Goal: Task Accomplishment & Management: Manage account settings

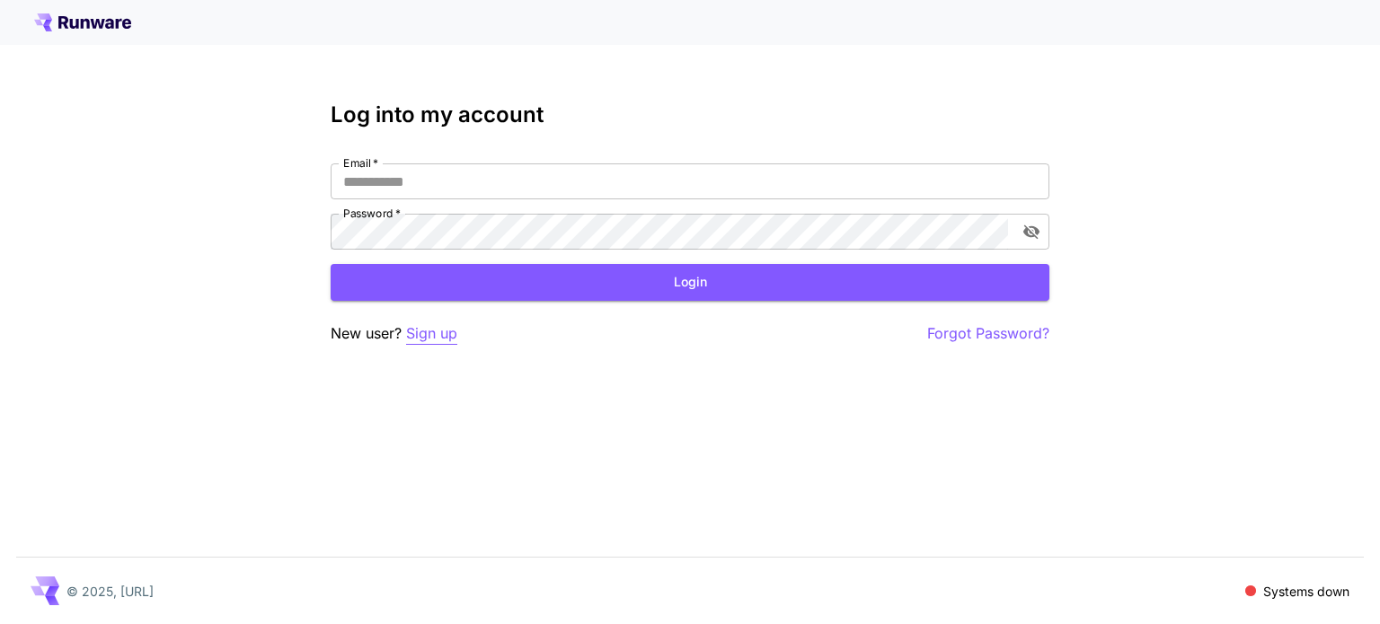
click at [424, 334] on p "Sign up" at bounding box center [431, 333] width 51 height 22
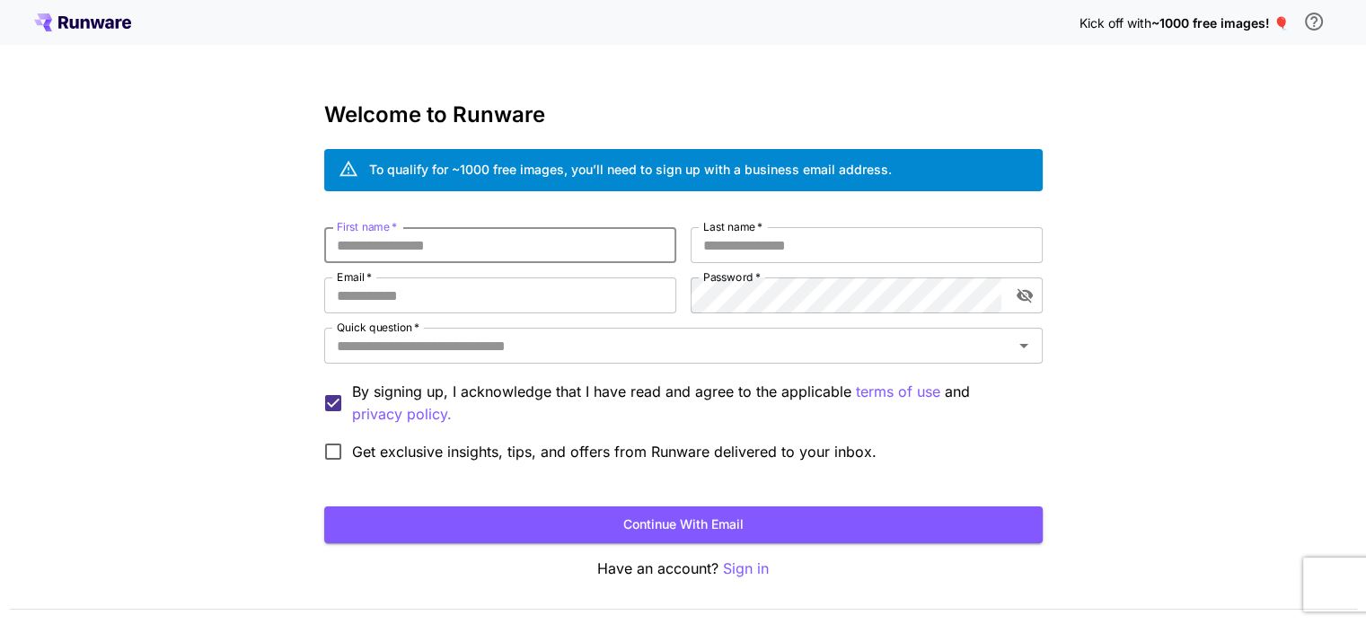
click at [415, 235] on input "First name   *" at bounding box center [500, 245] width 352 height 36
type input "***"
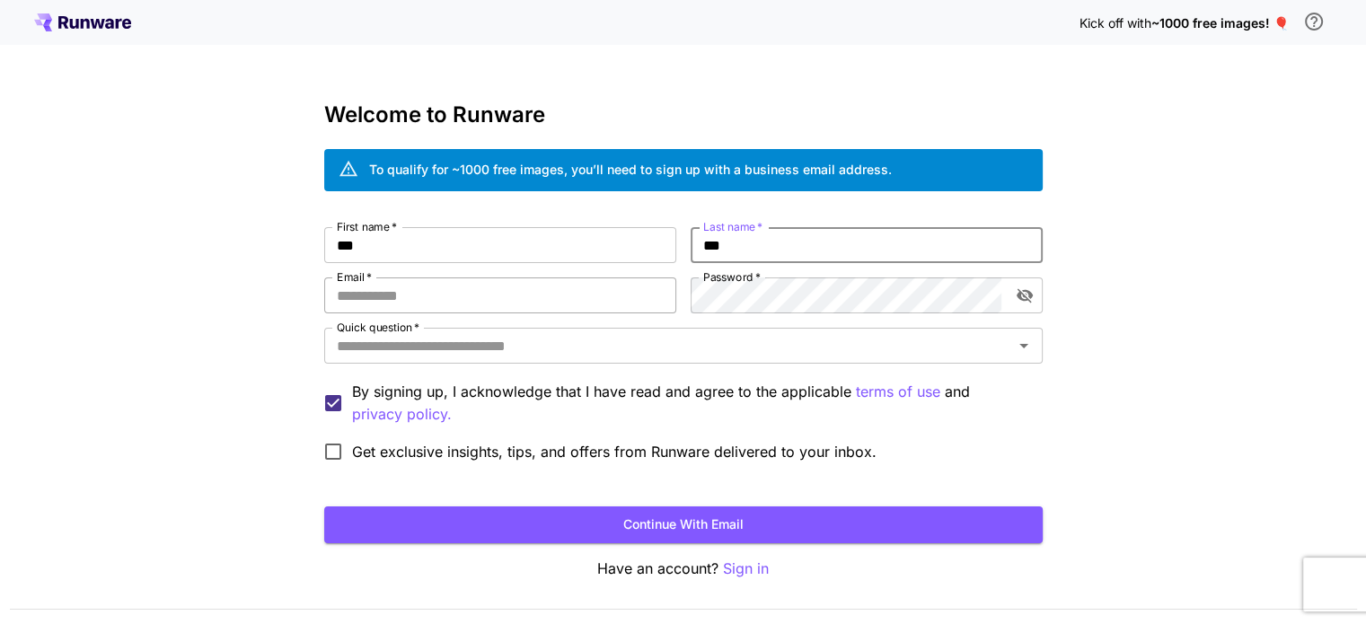
type input "***"
click at [403, 294] on input "Email   *" at bounding box center [500, 296] width 352 height 36
type input "**********"
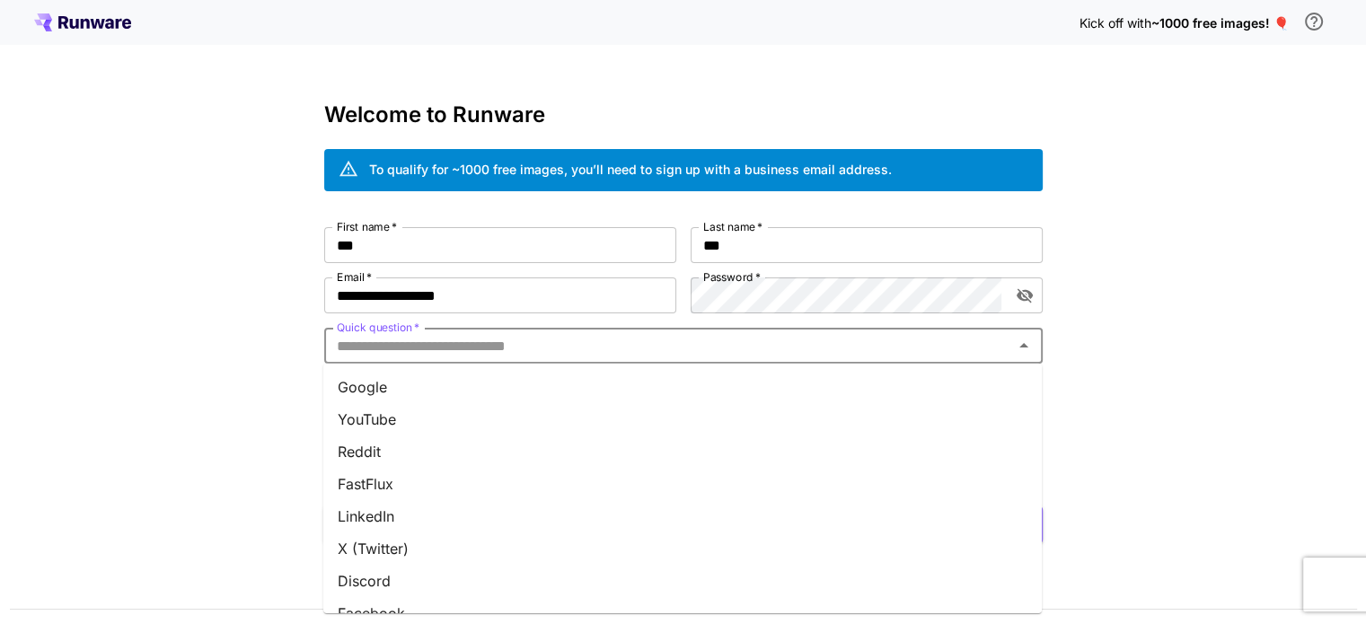
click at [563, 348] on input "Quick question   *" at bounding box center [669, 345] width 678 height 25
click at [448, 550] on li "X (Twitter)" at bounding box center [682, 549] width 719 height 32
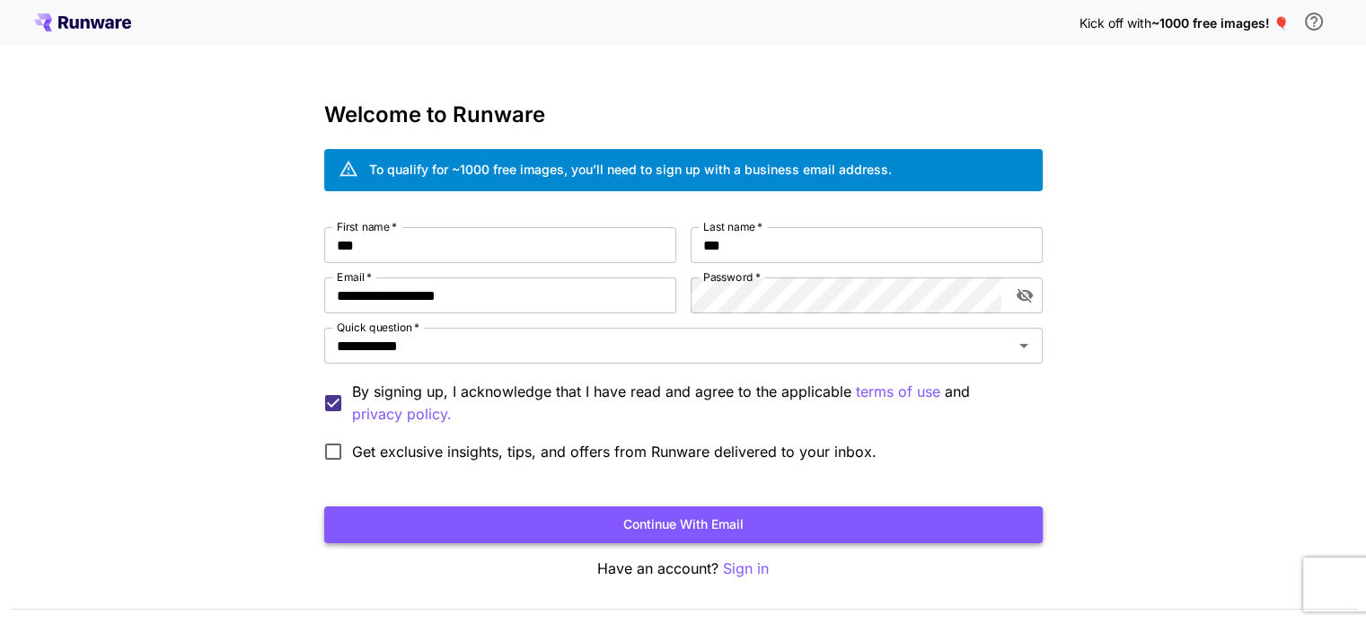
click at [591, 523] on button "Continue with email" at bounding box center [683, 525] width 719 height 37
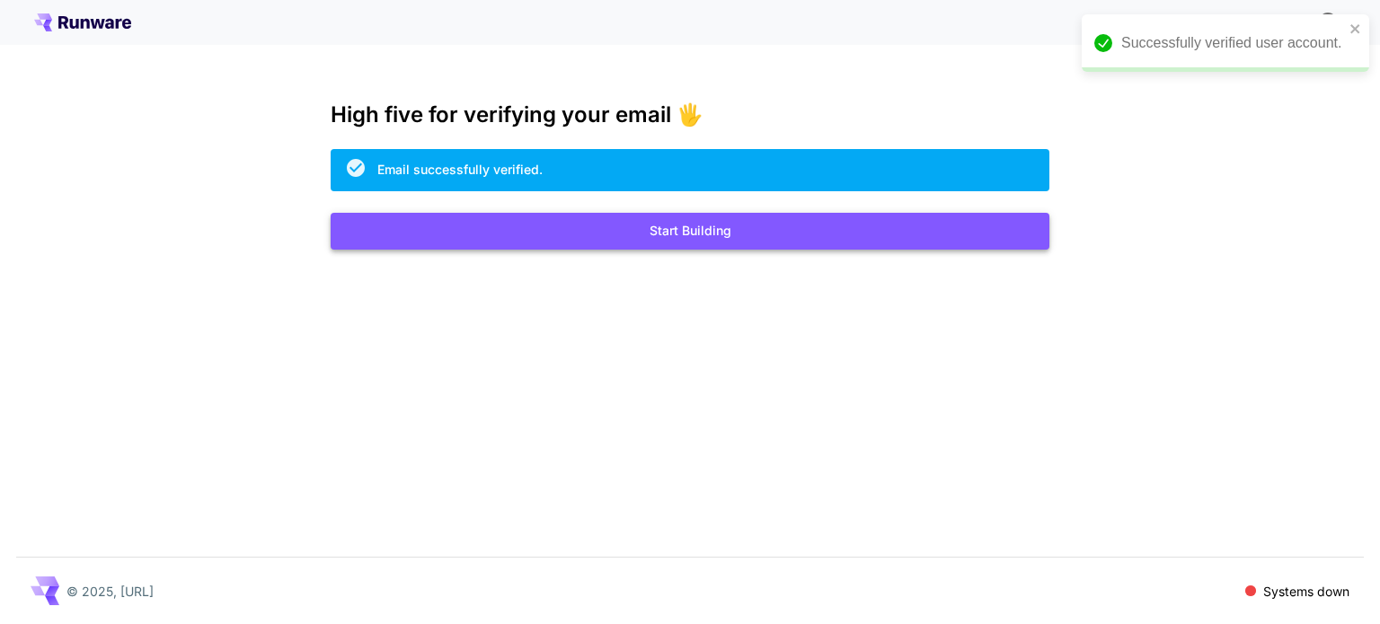
click at [665, 229] on button "Start Building" at bounding box center [690, 231] width 719 height 37
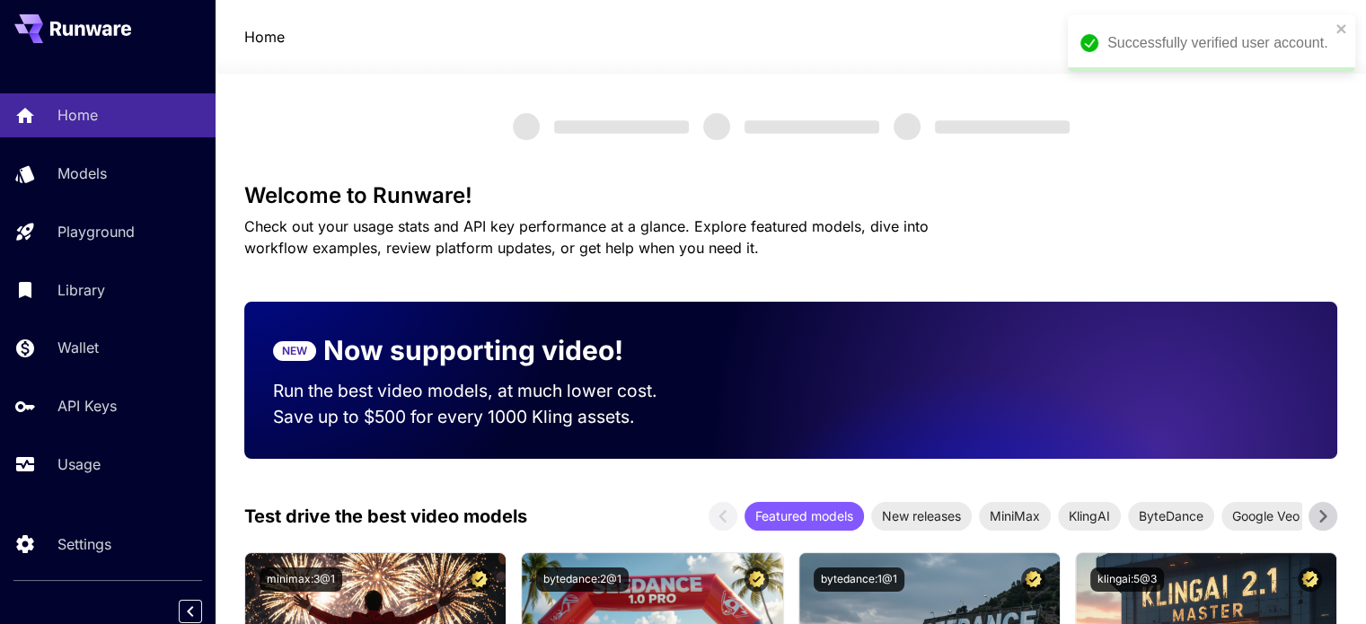
click at [1359, 23] on div "Home TT" at bounding box center [791, 37] width 1151 height 74
click at [1347, 28] on div "Successfully verified user account." at bounding box center [1211, 42] width 287 height 57
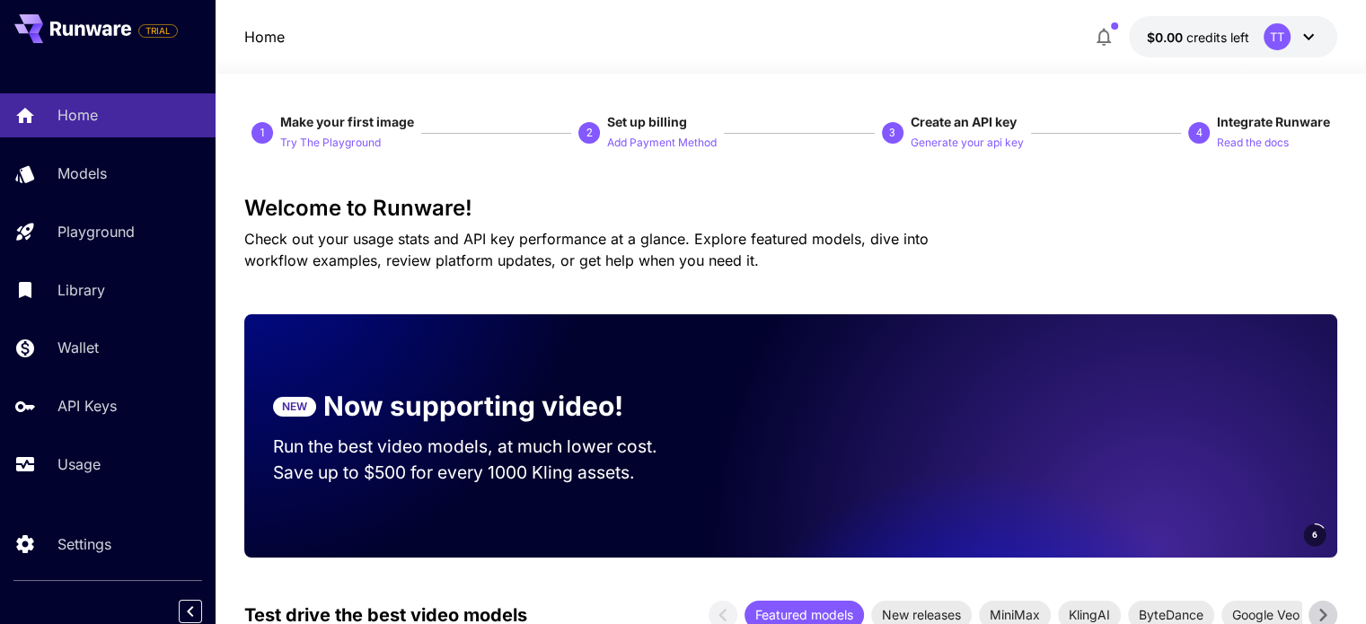
click at [1198, 30] on span "credits left" at bounding box center [1218, 37] width 63 height 15
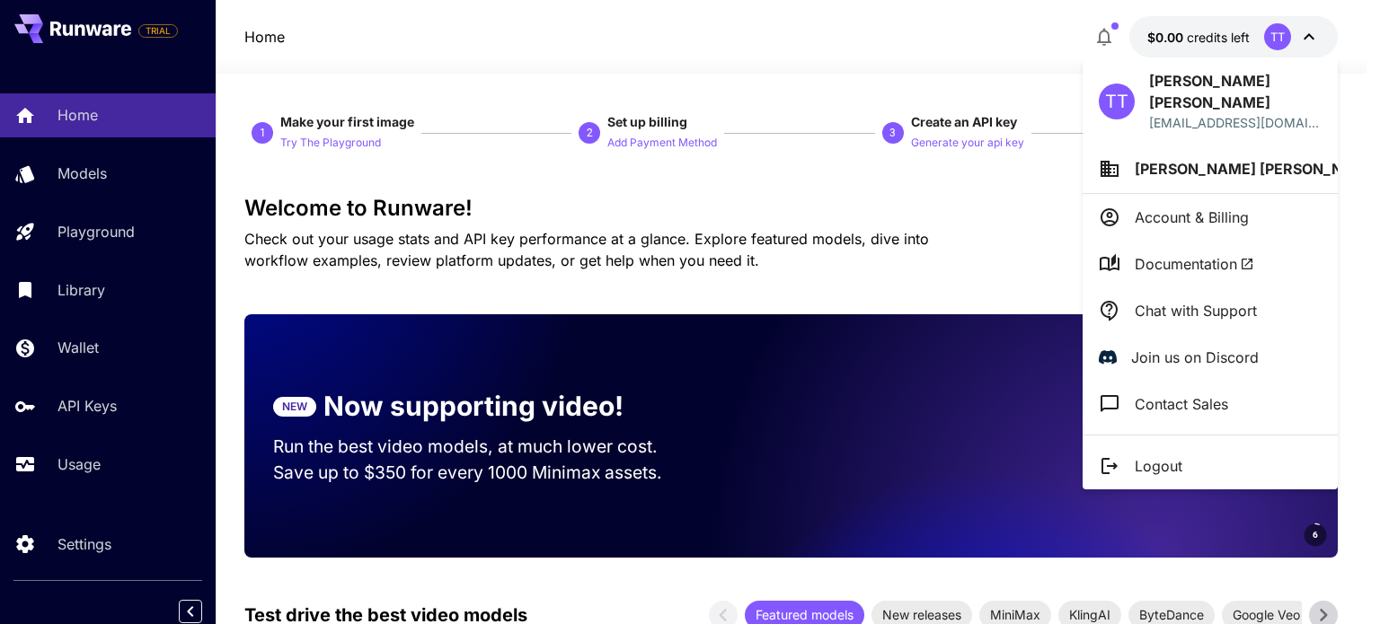
click at [1168, 207] on p "Account & Billing" at bounding box center [1191, 218] width 114 height 22
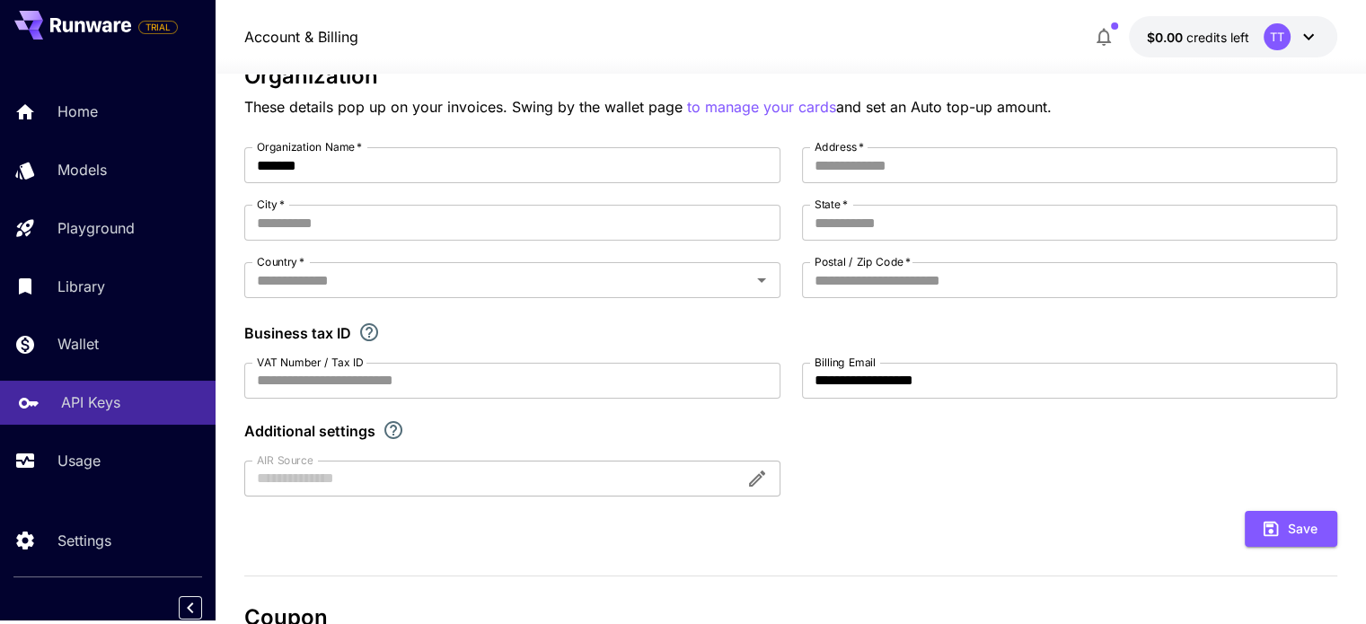
scroll to position [180, 0]
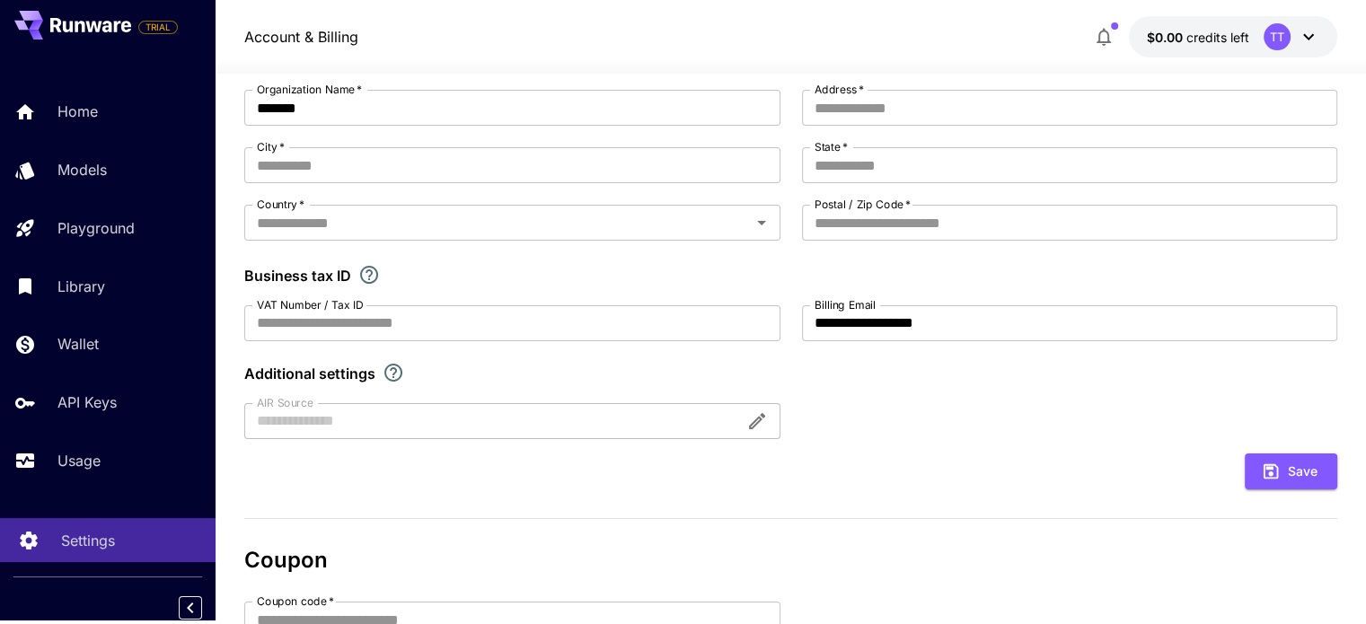
click at [92, 534] on p "Settings" at bounding box center [88, 541] width 54 height 22
